Goal: Communication & Community: Participate in discussion

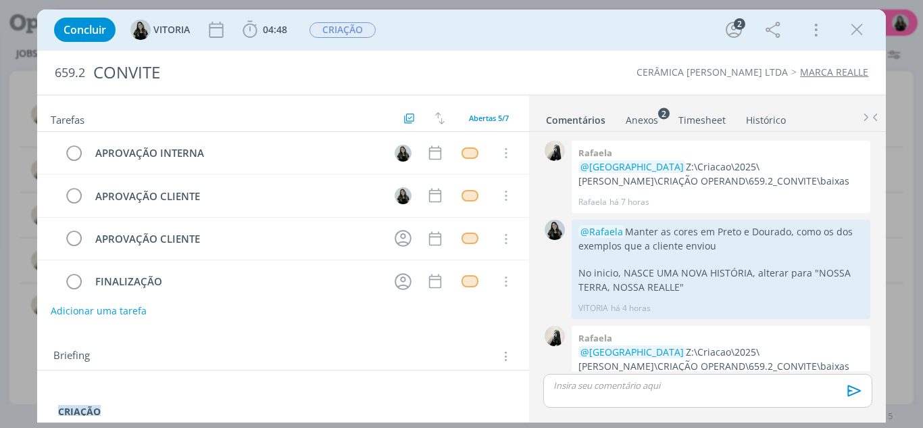
scroll to position [174, 0]
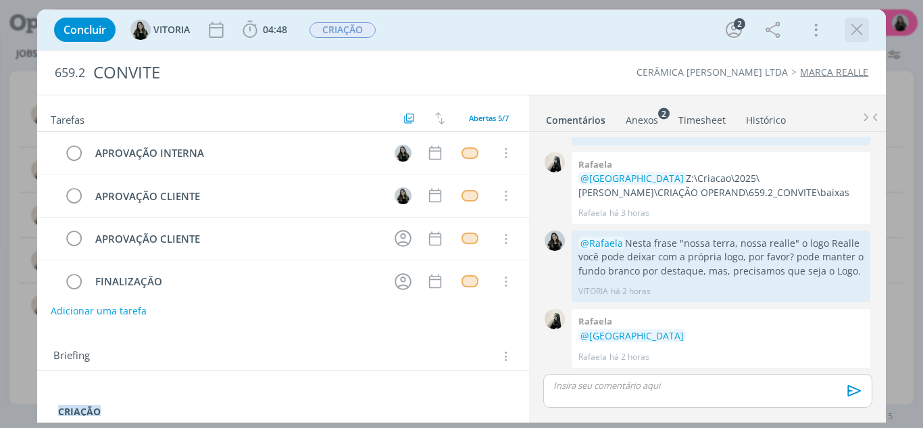
click at [858, 33] on icon "dialog" at bounding box center [857, 30] width 20 height 20
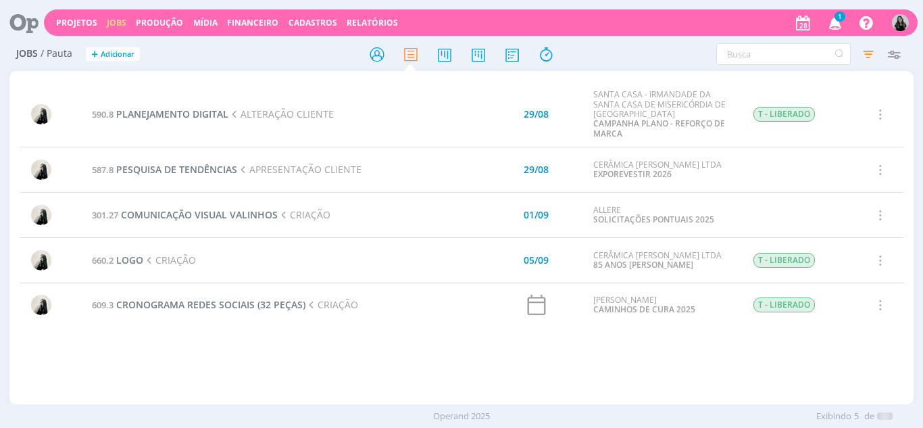
click at [826, 26] on icon "button" at bounding box center [836, 22] width 24 height 23
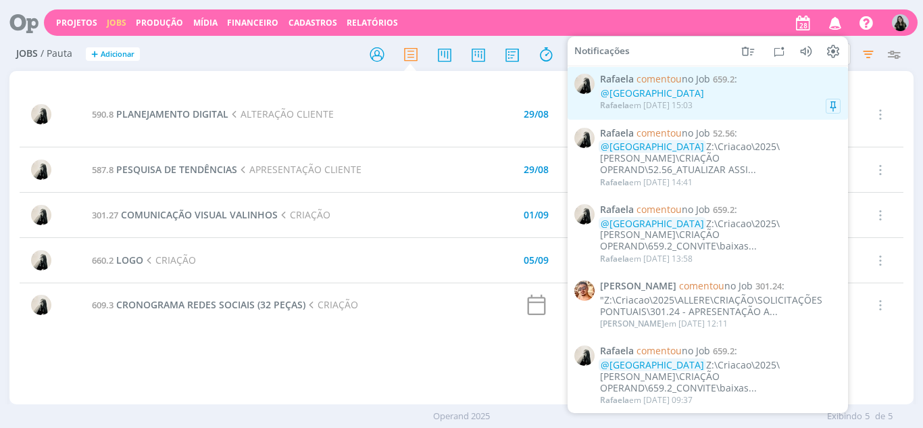
click at [726, 91] on div "@VITORIA" at bounding box center [720, 93] width 241 height 11
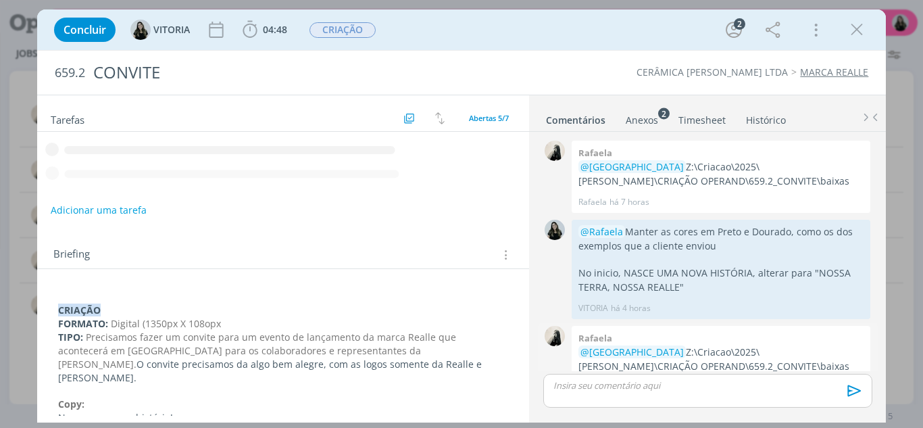
scroll to position [174, 0]
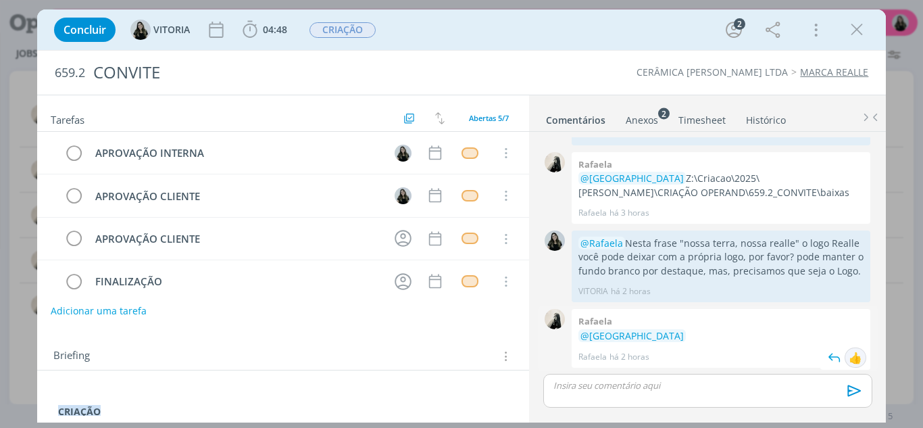
click at [852, 357] on div "👍" at bounding box center [856, 357] width 14 height 16
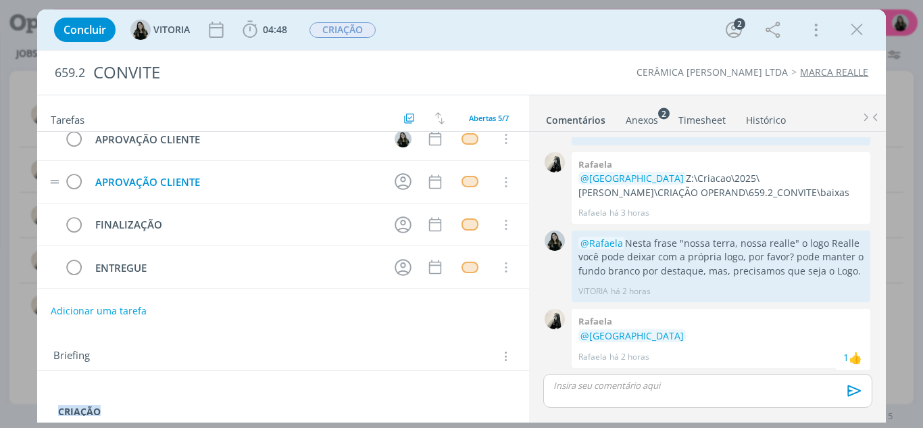
scroll to position [0, 0]
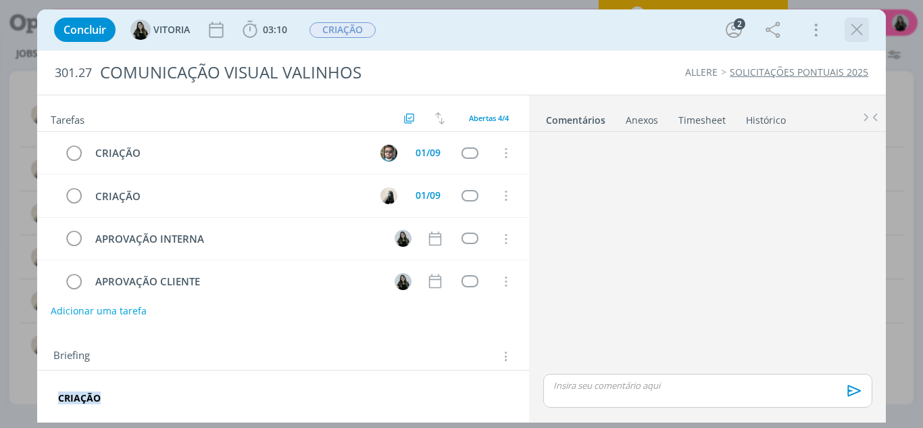
click at [846, 30] on div "dialog" at bounding box center [857, 30] width 24 height 24
click at [861, 28] on icon "dialog" at bounding box center [857, 30] width 20 height 20
